Goal: Task Accomplishment & Management: Manage account settings

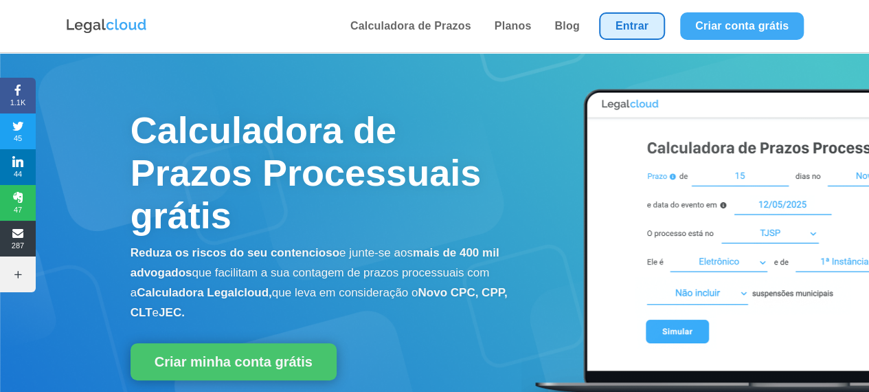
click at [649, 34] on link "Entrar" at bounding box center [632, 25] width 66 height 27
click at [650, 27] on link "Entrar" at bounding box center [632, 25] width 66 height 27
click at [629, 23] on link "Entrar" at bounding box center [632, 25] width 66 height 27
